Goal: Task Accomplishment & Management: Use online tool/utility

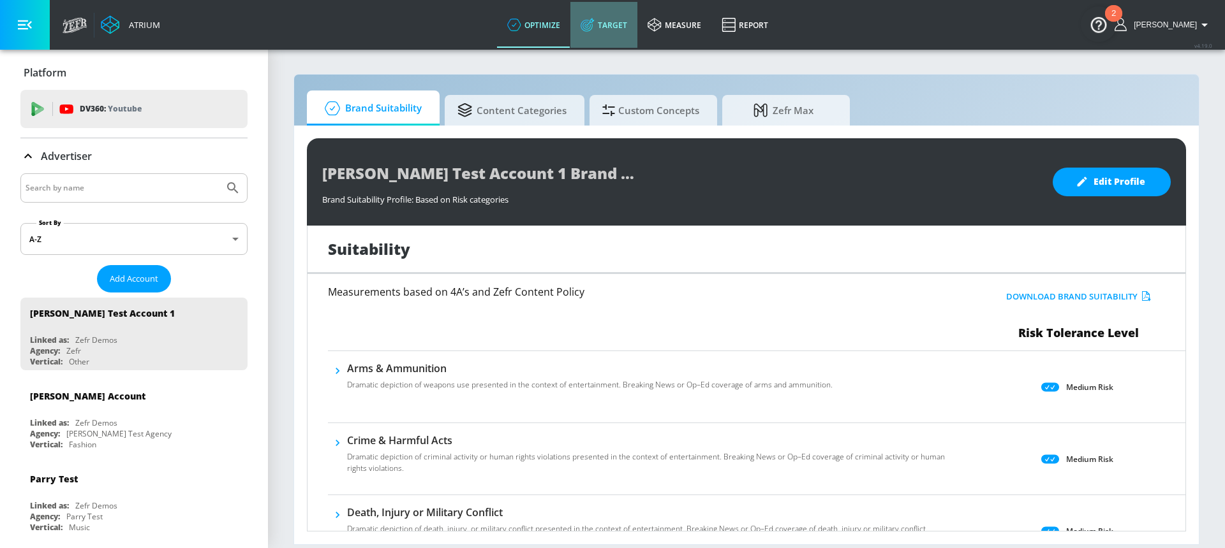
click at [637, 26] on link "Target" at bounding box center [603, 25] width 67 height 46
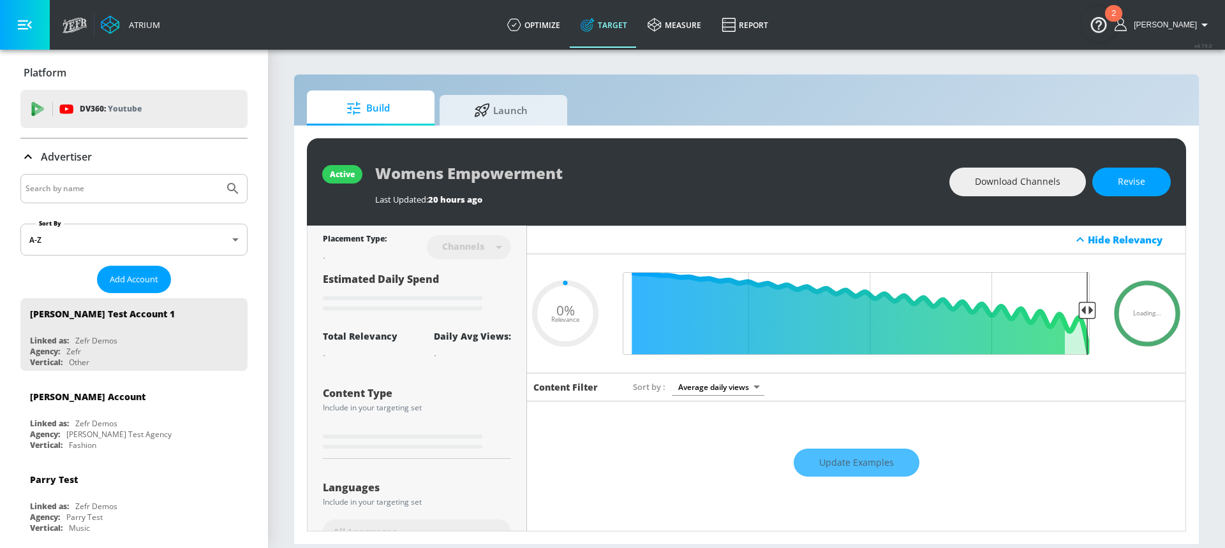
type input "0.05"
click at [161, 189] on input "Search by name" at bounding box center [122, 188] width 193 height 17
type input "destina"
type input "0.6"
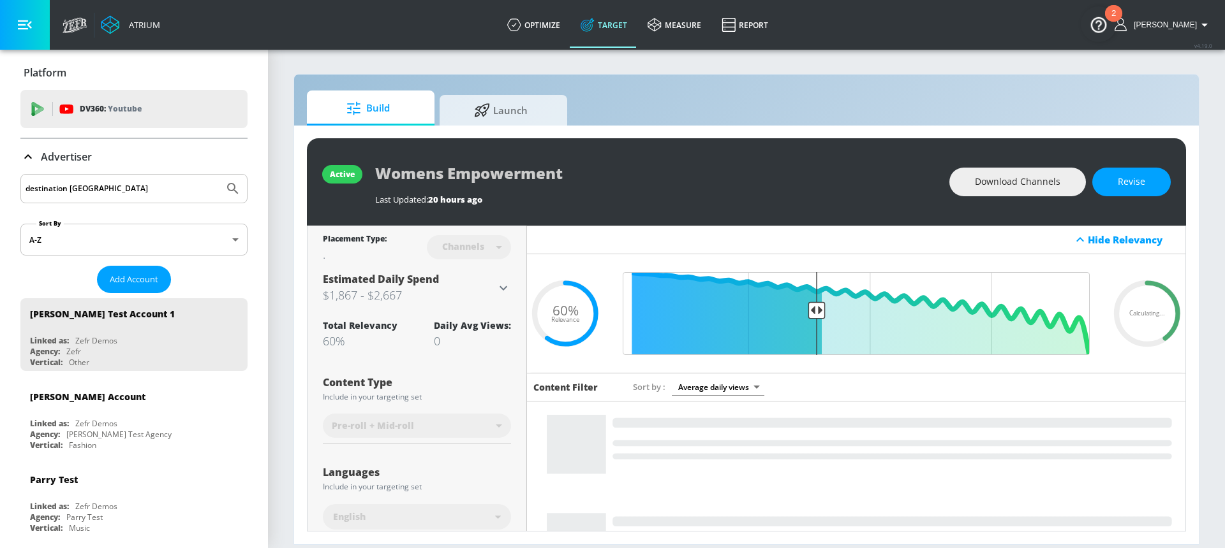
type input "destination [GEOGRAPHIC_DATA]"
click at [219, 175] on button "Submit Search" at bounding box center [233, 189] width 28 height 28
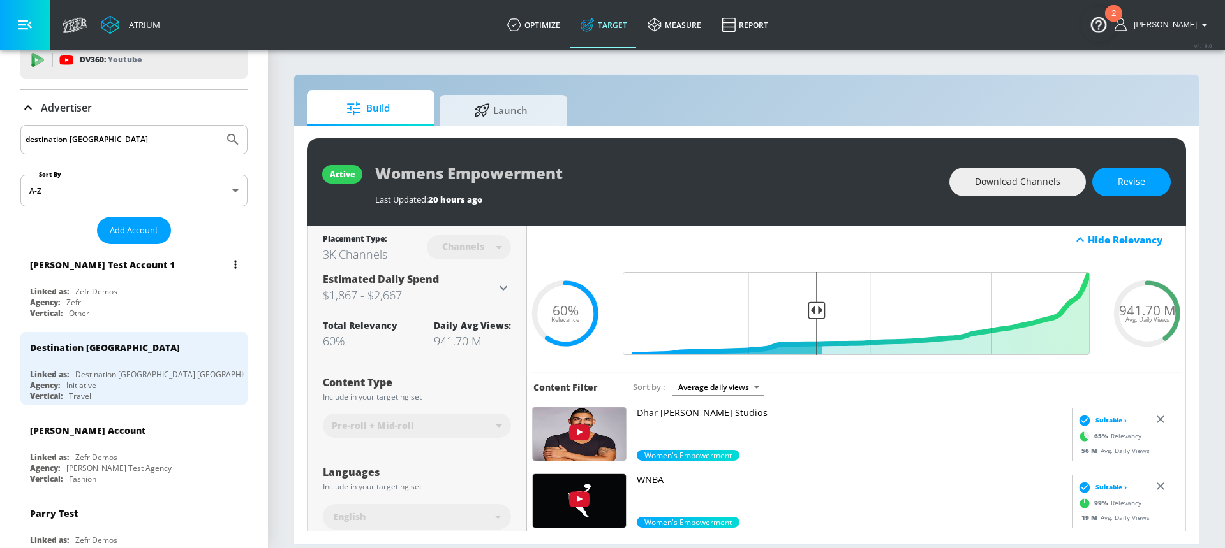
scroll to position [122, 0]
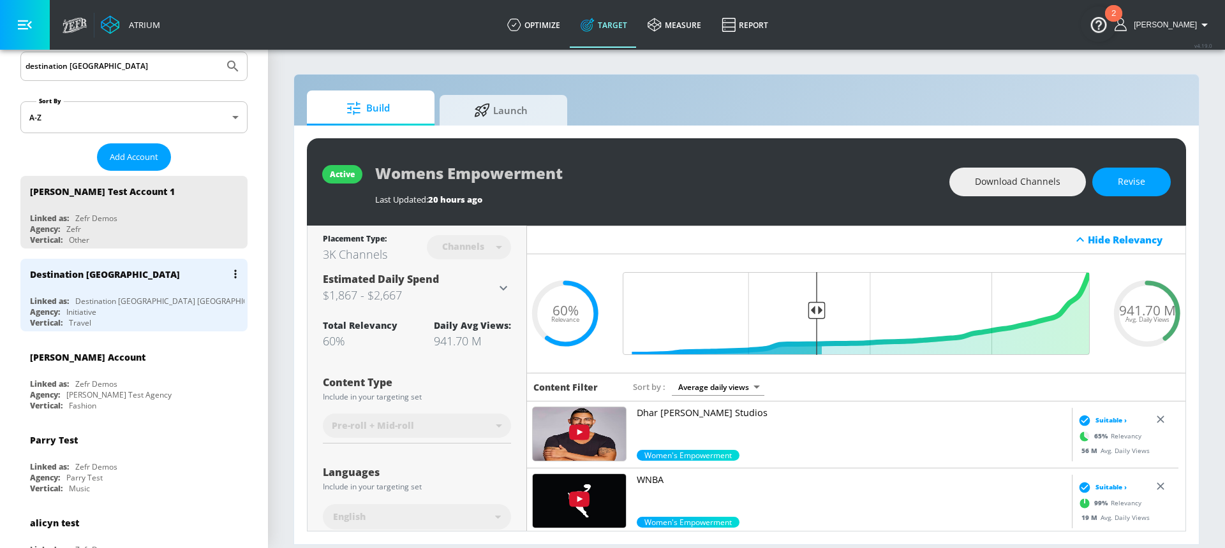
click at [135, 302] on div "Destination [GEOGRAPHIC_DATA] [GEOGRAPHIC_DATA]" at bounding box center [174, 301] width 199 height 11
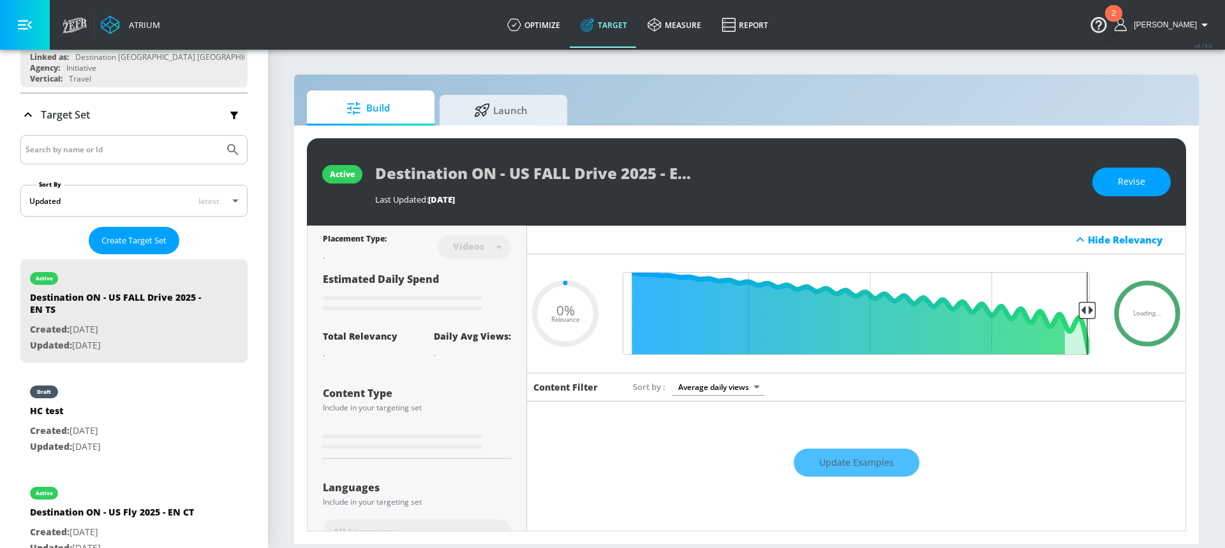
scroll to position [165, 0]
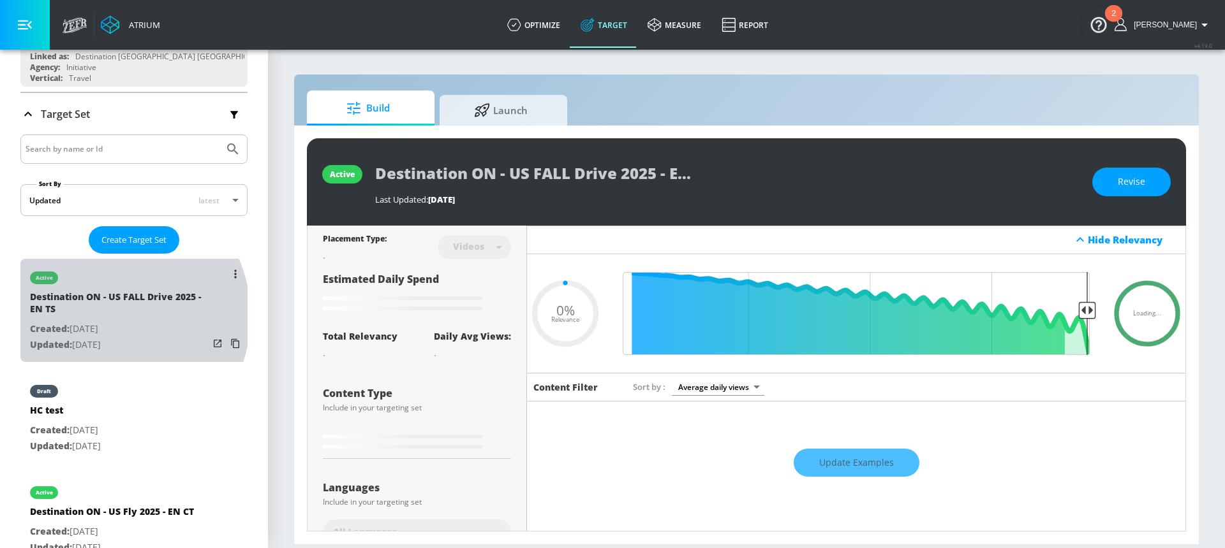
click at [107, 316] on div "Destination ON - US FALL Drive 2025 - EN TS" at bounding box center [119, 306] width 179 height 31
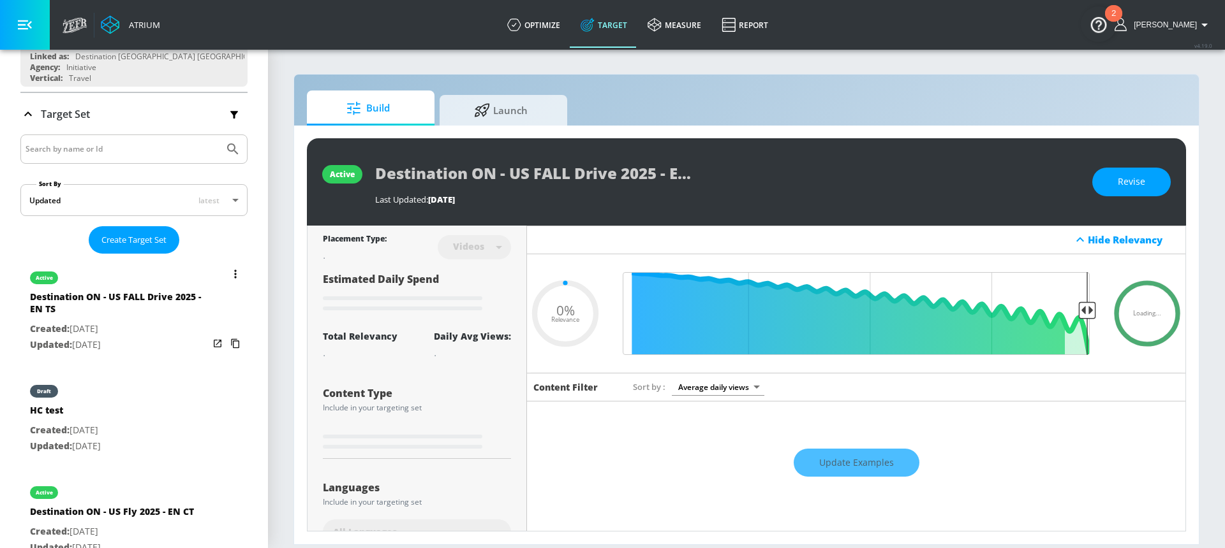
click at [226, 280] on button "list of Target Set" at bounding box center [235, 274] width 18 height 18
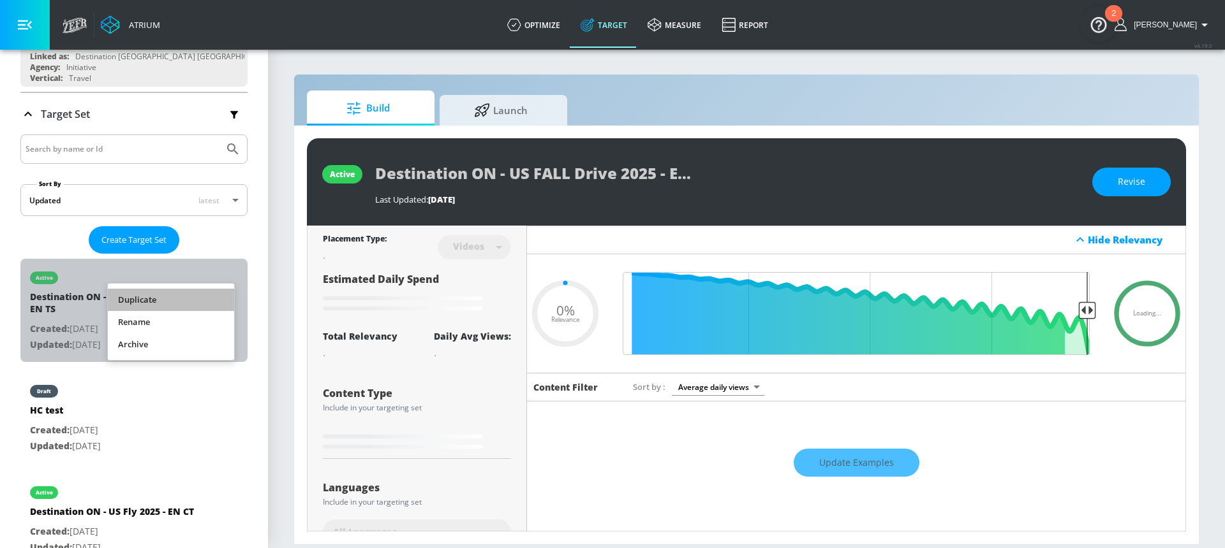
click at [186, 301] on li "Duplicate" at bounding box center [171, 300] width 126 height 22
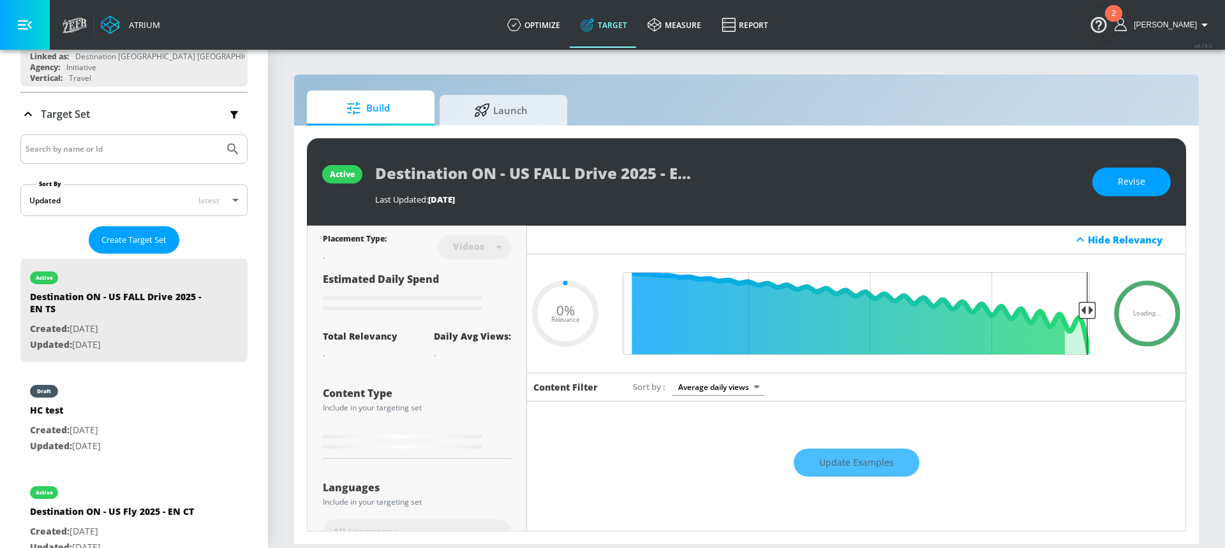
type input "0.05"
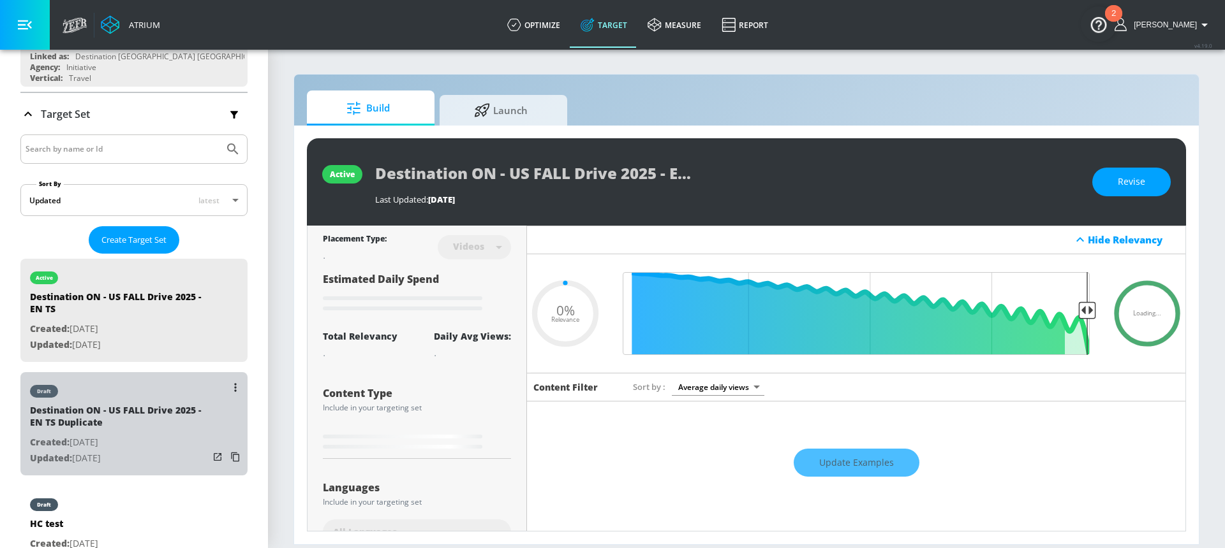
click at [135, 429] on div "Destination ON - US FALL Drive 2025 - EN TS Duplicate" at bounding box center [119, 419] width 179 height 31
type input "Destination ON - US FALL Drive 2025 - EN TS Duplicate"
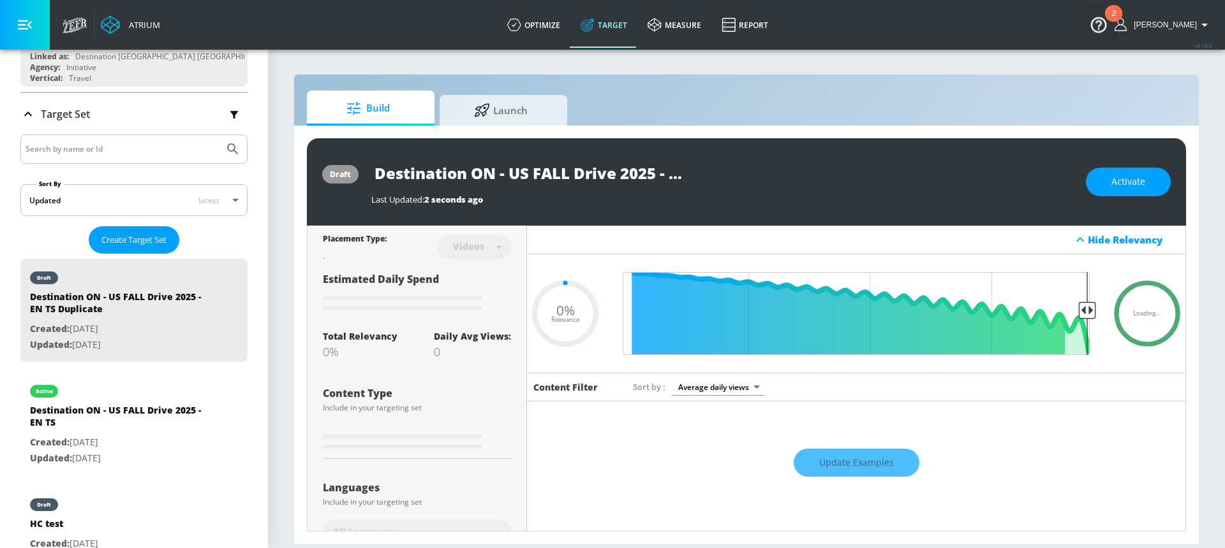
type input "0.34"
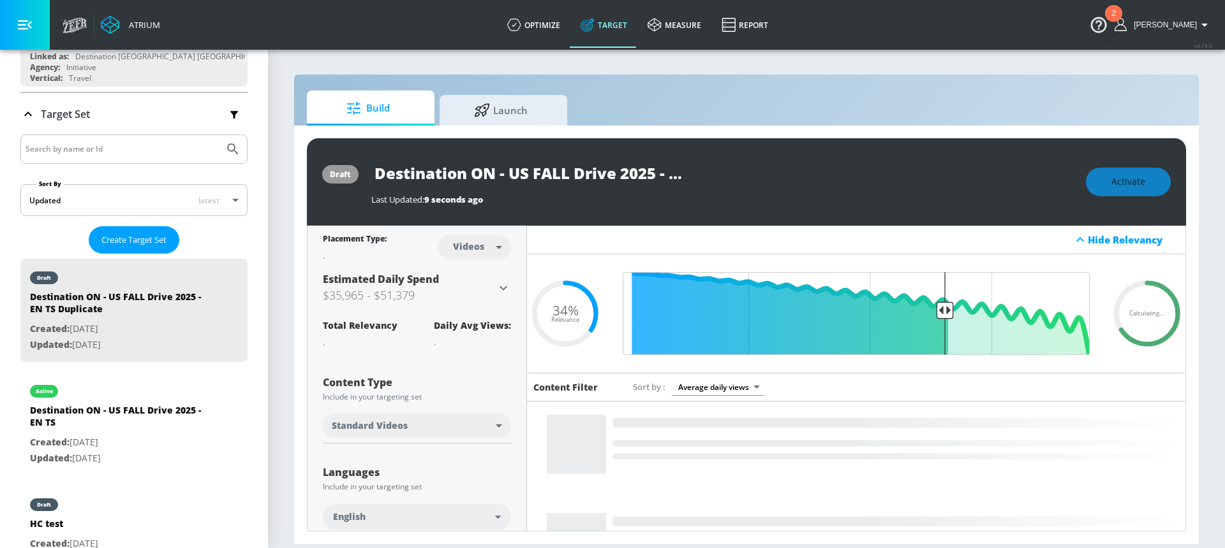
click at [481, 247] on body "Atrium optimize Target measure Report optimize Target measure Report v 4.19.0 […" at bounding box center [612, 274] width 1225 height 548
click at [479, 272] on div "Channels" at bounding box center [472, 275] width 46 height 13
type input "channels"
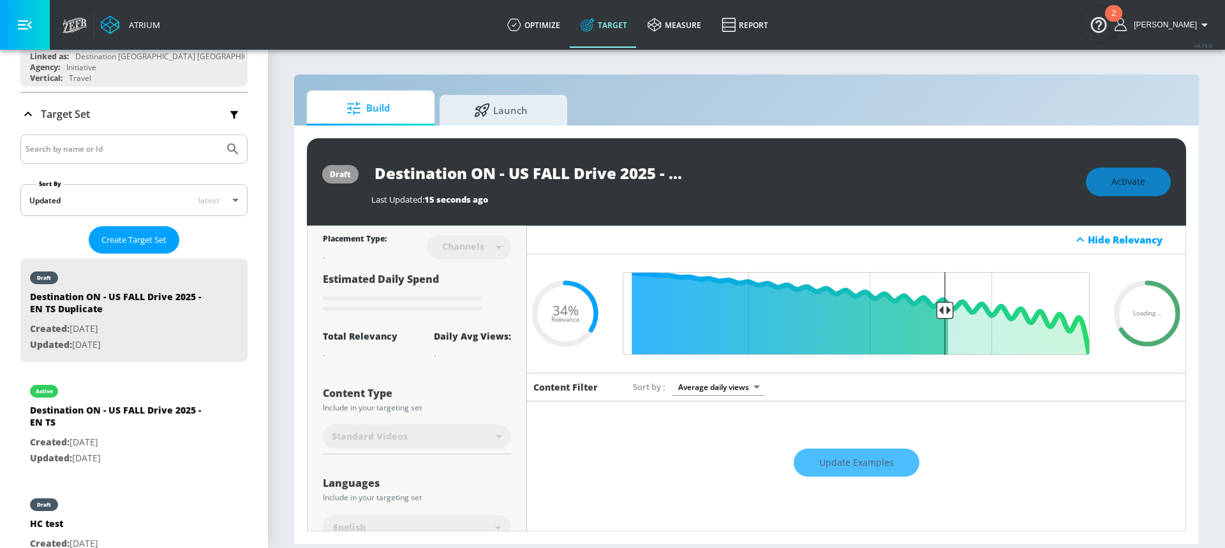
click at [603, 172] on input "Destination ON - US FALL Drive 2025 - EN TS Duplicate" at bounding box center [530, 173] width 319 height 29
drag, startPoint x: 686, startPoint y: 172, endPoint x: 721, endPoint y: 173, distance: 35.1
click at [721, 173] on div "Destination ON - US FALL Drive 2025 - EN TS Duplicate" at bounding box center [722, 173] width 702 height 29
click at [653, 176] on input "Destination ON - US FALL Drive 2025 - EN TS Duplicate" at bounding box center [530, 173] width 319 height 29
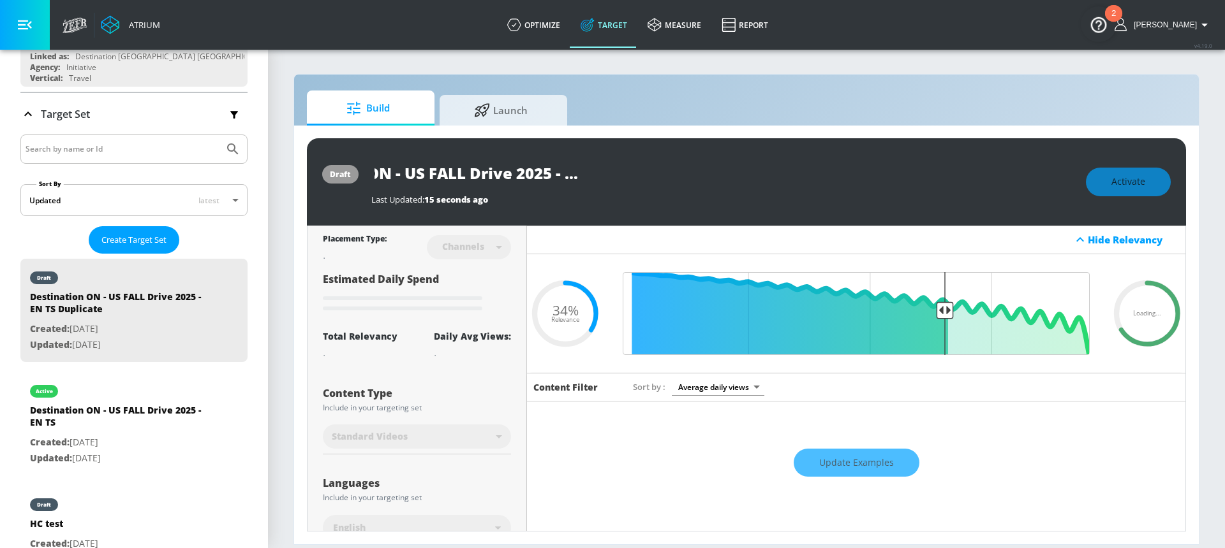
drag, startPoint x: 638, startPoint y: 175, endPoint x: 695, endPoint y: 177, distance: 56.2
click at [695, 177] on div "Destination ON - US FALL Drive 2025 - EN TS Duplicate" at bounding box center [722, 173] width 702 height 29
click at [627, 177] on input "Destination ON - US FALL Drive 2025 - EN TS Duplicate" at bounding box center [530, 173] width 319 height 29
drag, startPoint x: 627, startPoint y: 171, endPoint x: 727, endPoint y: 173, distance: 100.1
click at [727, 173] on div "Destination ON - US FALL Drive 2025 - EN TS Duplicate" at bounding box center [722, 173] width 702 height 29
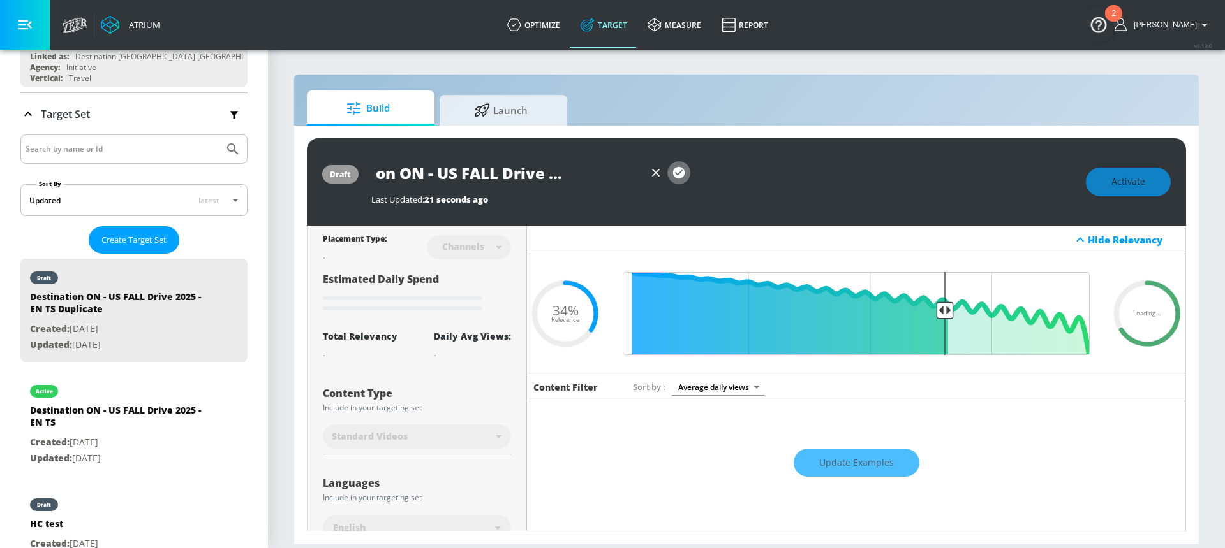
scroll to position [0, 0]
click at [684, 171] on icon "button" at bounding box center [679, 173] width 14 height 14
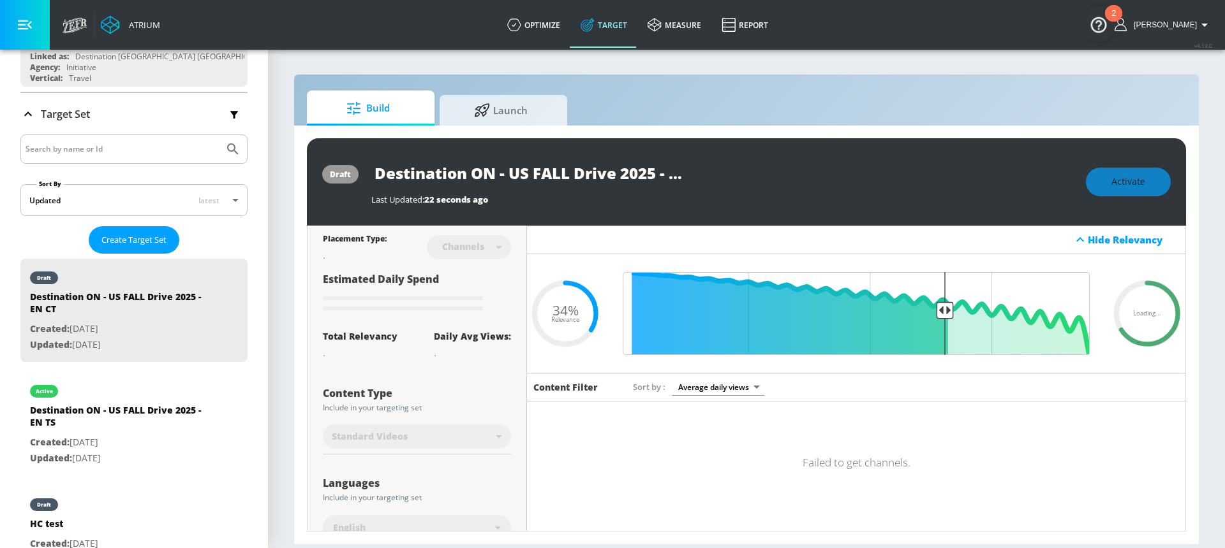
type input "Destination ON - US FALL Drive 2025 - EN TS Duplicate"
